Goal: Information Seeking & Learning: Compare options

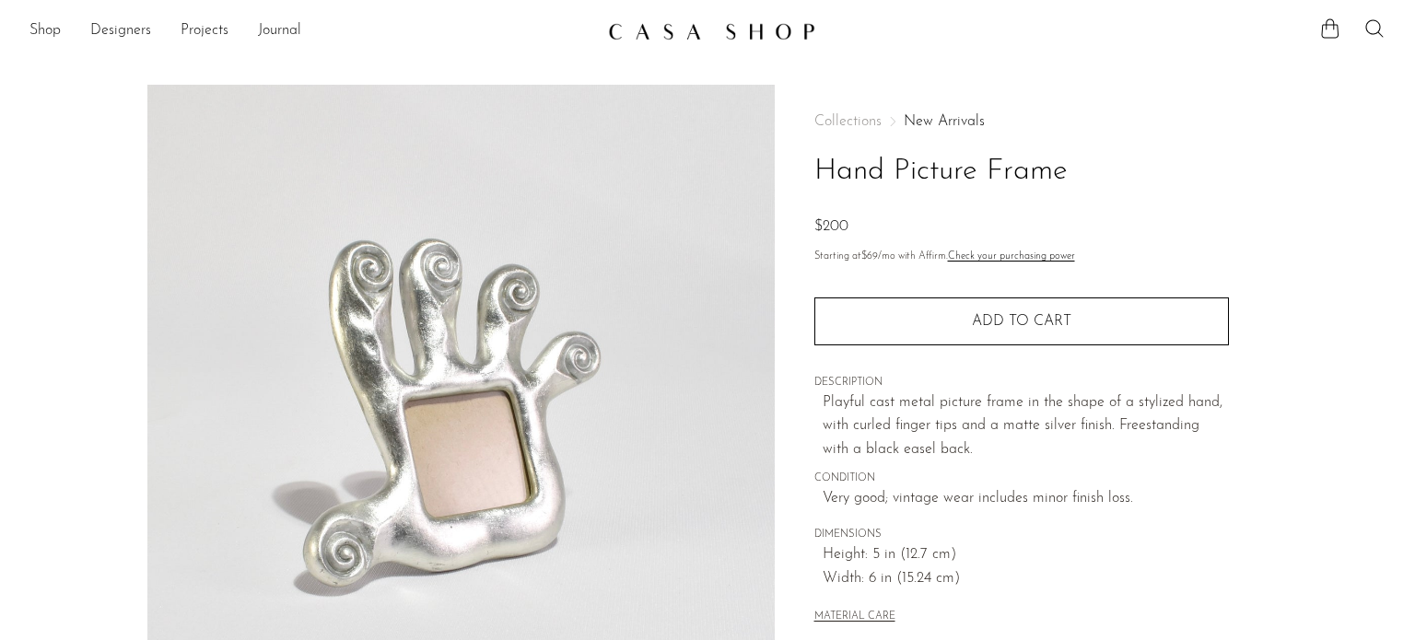
scroll to position [337, 0]
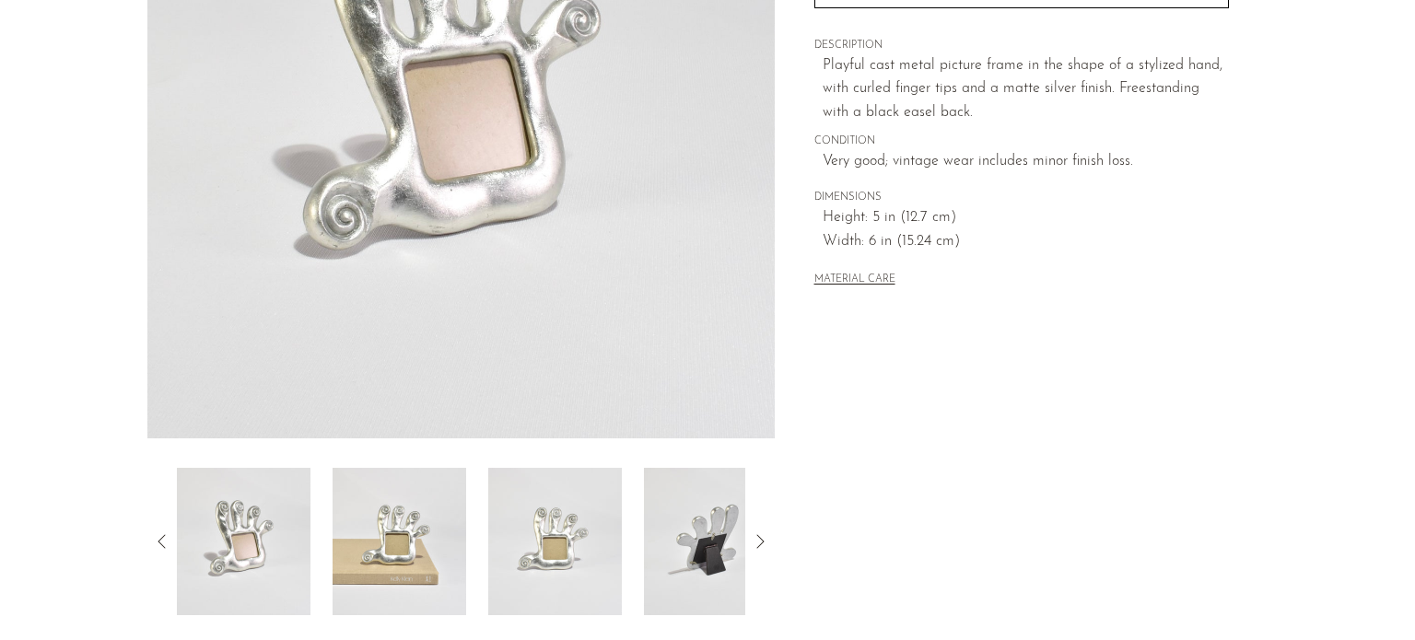
click at [699, 558] on img at bounding box center [711, 541] width 134 height 147
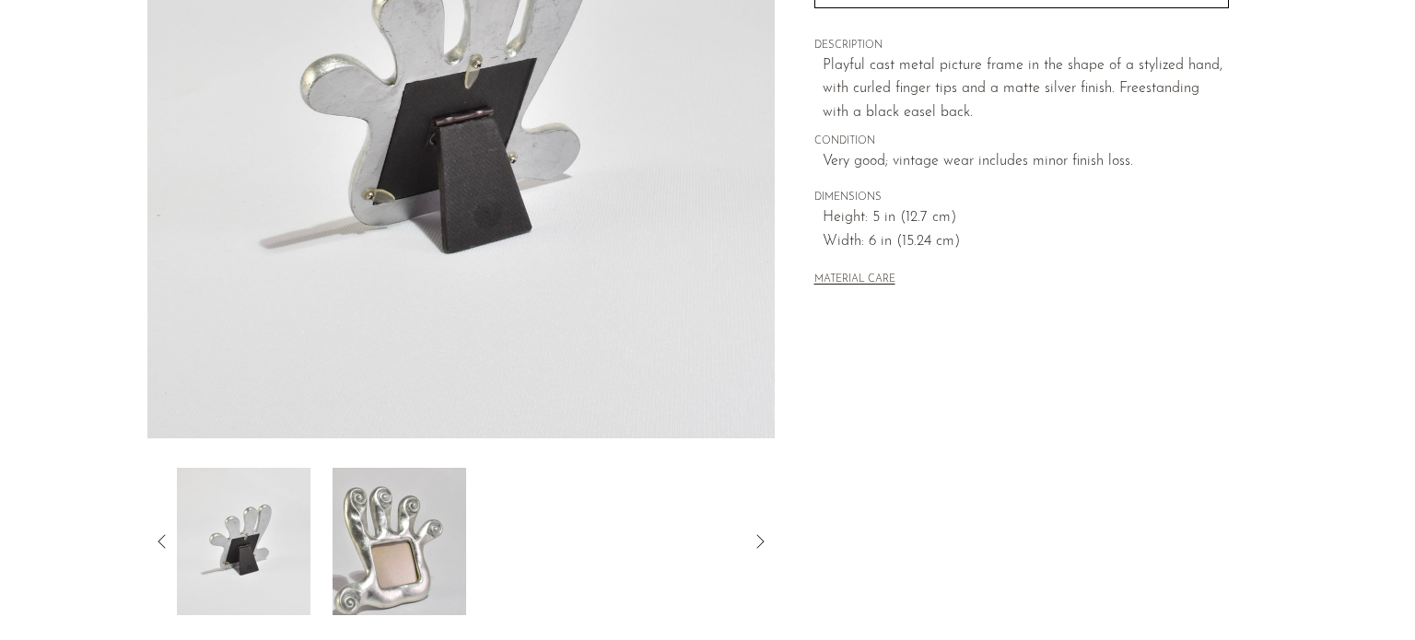
click at [239, 568] on img at bounding box center [244, 541] width 134 height 147
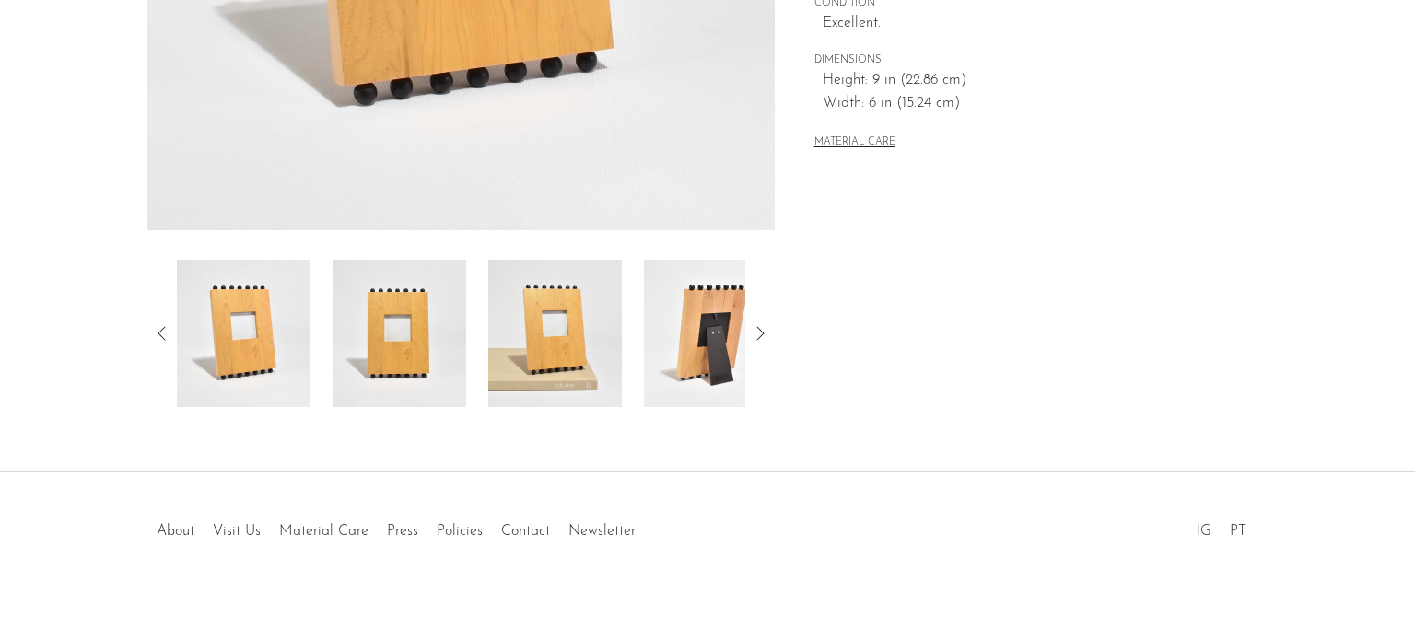
scroll to position [559, 0]
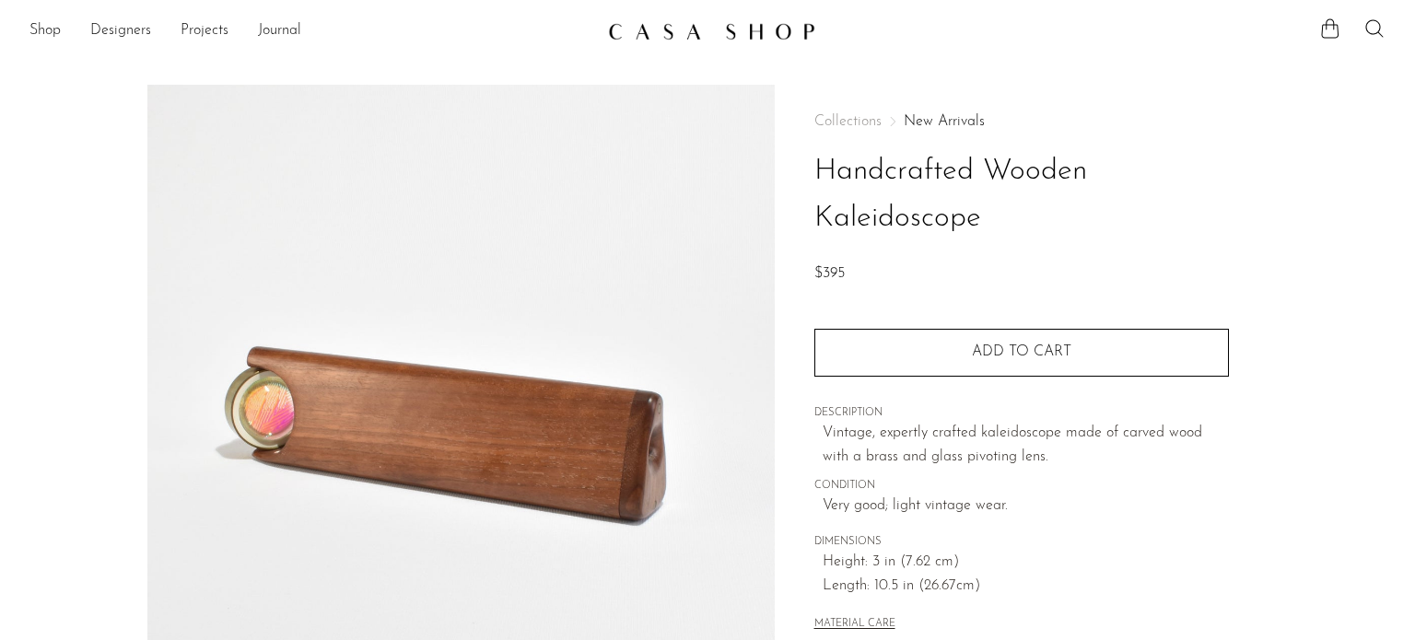
scroll to position [337, 0]
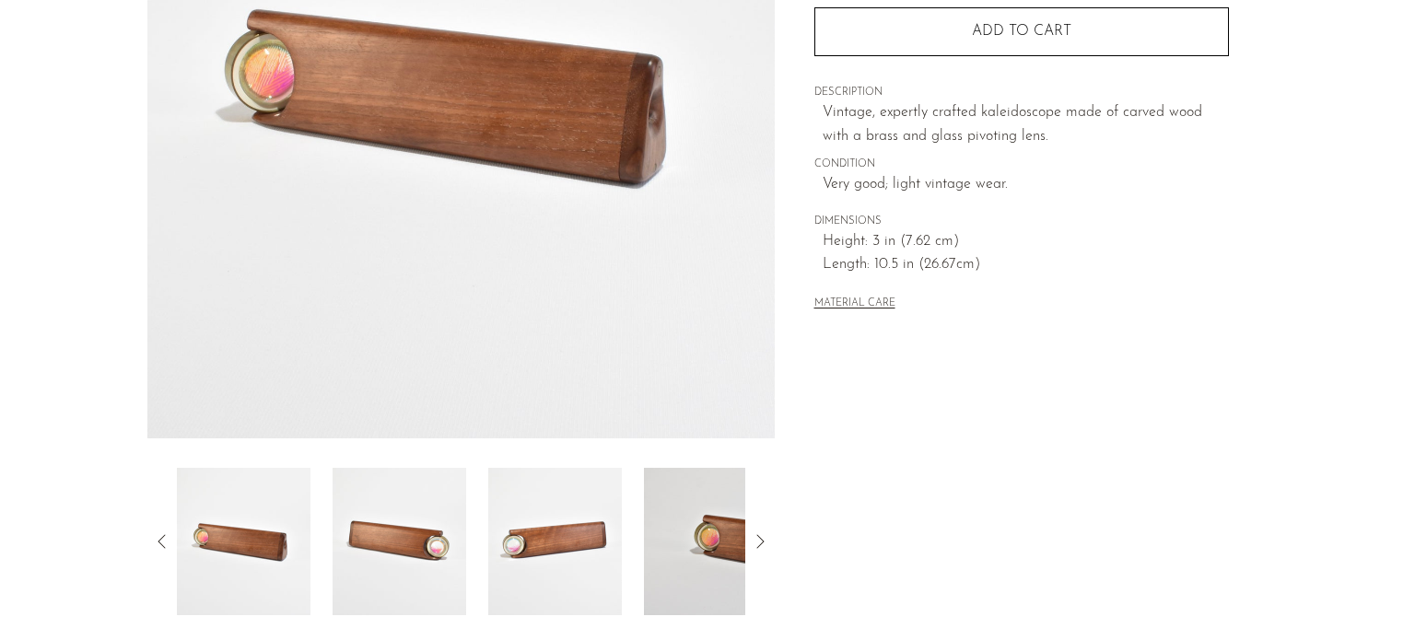
click at [761, 542] on icon at bounding box center [760, 542] width 22 height 22
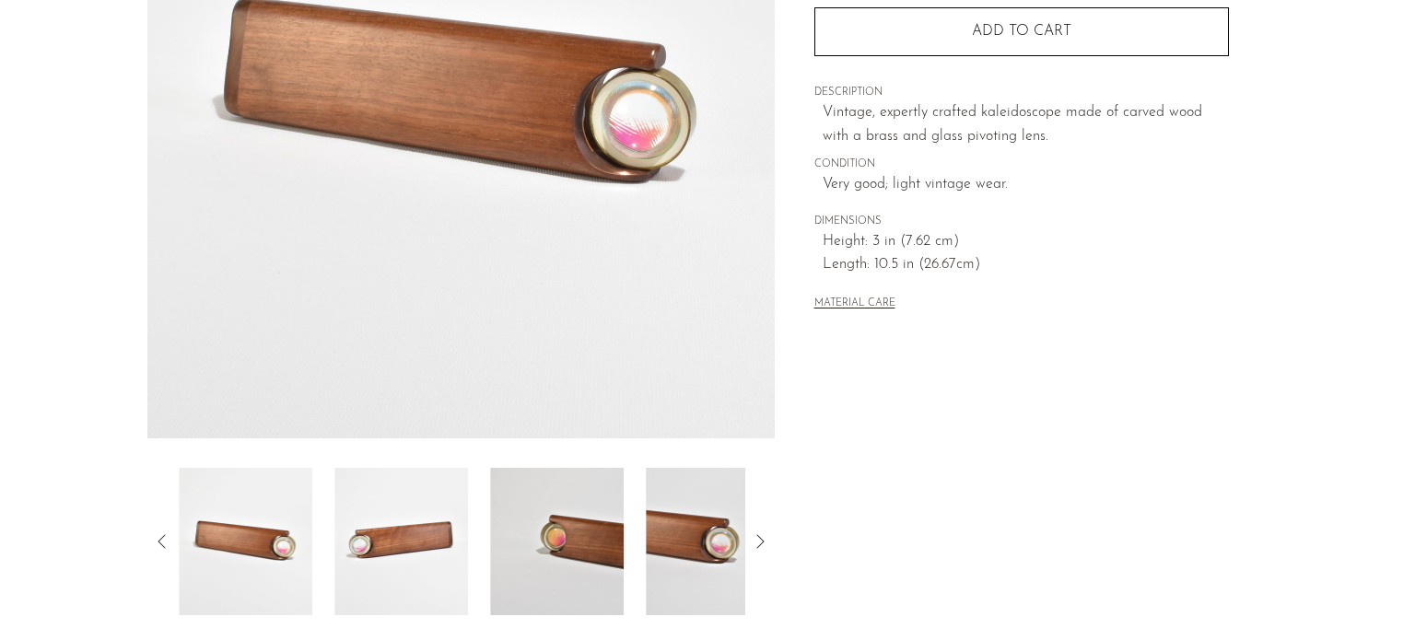
click at [761, 542] on icon at bounding box center [760, 542] width 22 height 22
